Goal: Navigation & Orientation: Find specific page/section

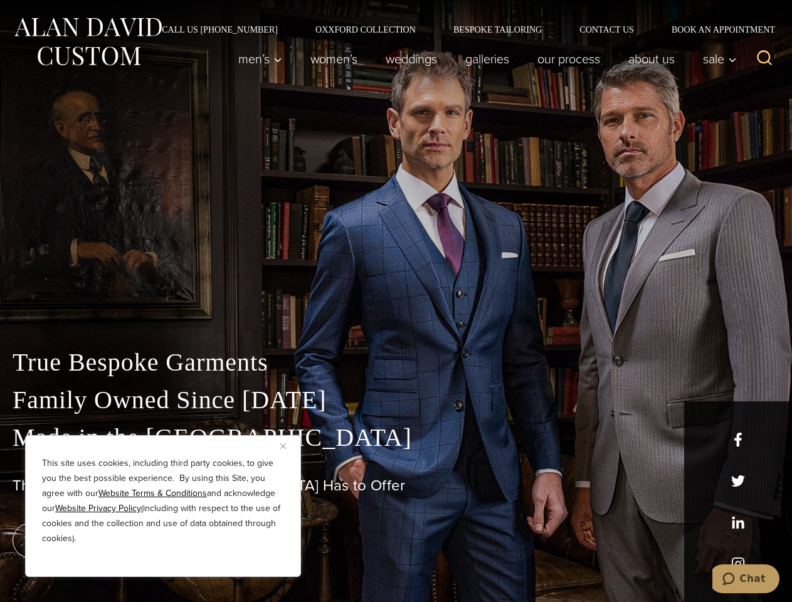
click at [396, 301] on div "True Bespoke Garments Family Owned Since [DATE] Made in [GEOGRAPHIC_DATA] The B…" at bounding box center [396, 441] width 792 height 321
click at [288, 446] on button "Close" at bounding box center [287, 445] width 15 height 15
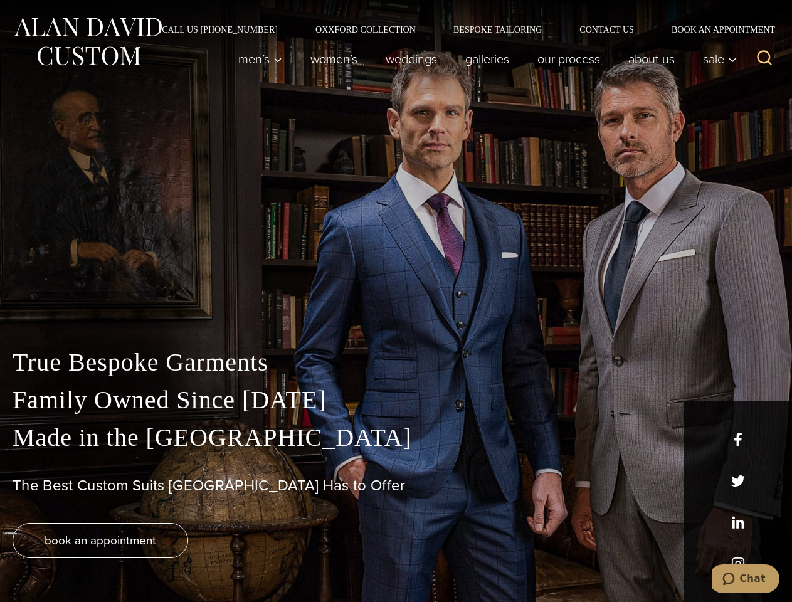
click at [163, 560] on div "True Bespoke Garments Family Owned Since [DATE] Made in [GEOGRAPHIC_DATA] The B…" at bounding box center [396, 473] width 792 height 258
click at [764, 59] on icon "Search" at bounding box center [764, 58] width 18 height 18
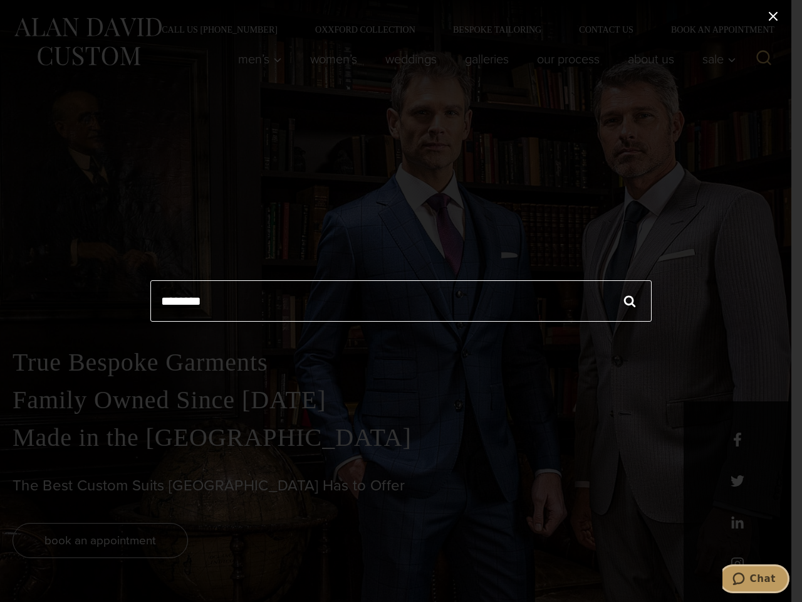
click at [745, 579] on icon "Chat" at bounding box center [739, 578] width 13 height 13
